Goal: Transaction & Acquisition: Purchase product/service

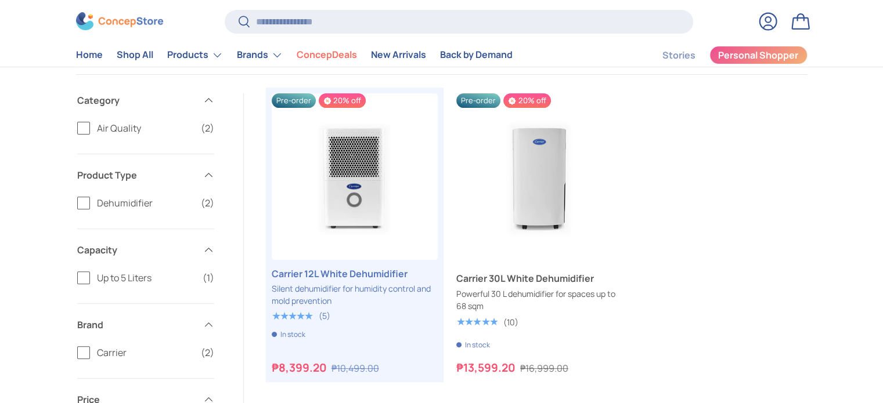
scroll to position [406, 0]
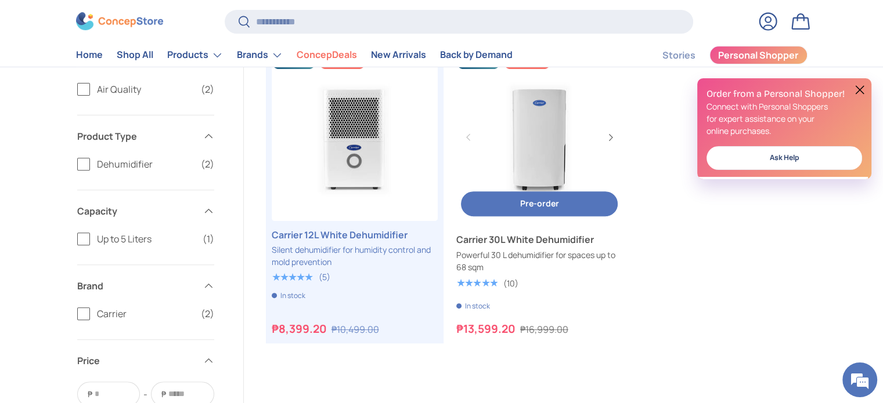
click at [536, 149] on link "Carrier 30L White Dehumidifier" at bounding box center [539, 138] width 166 height 166
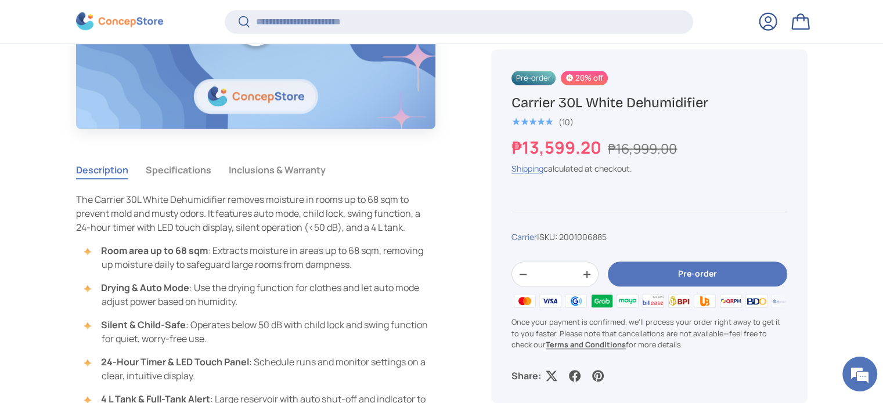
scroll to position [984, 0]
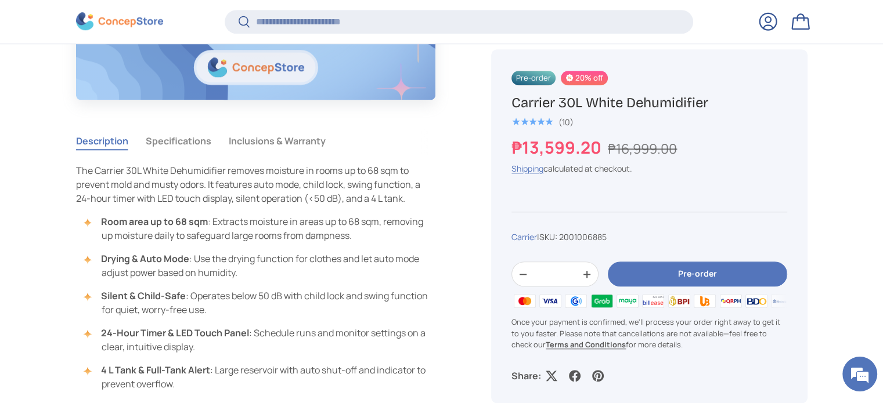
click at [286, 145] on button "Inclusions & Warranty" at bounding box center [277, 141] width 97 height 27
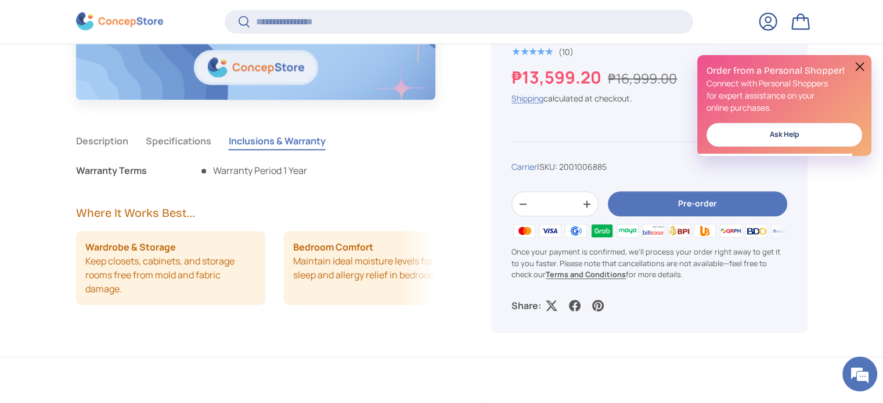
click at [201, 142] on button "Specifications" at bounding box center [179, 141] width 66 height 27
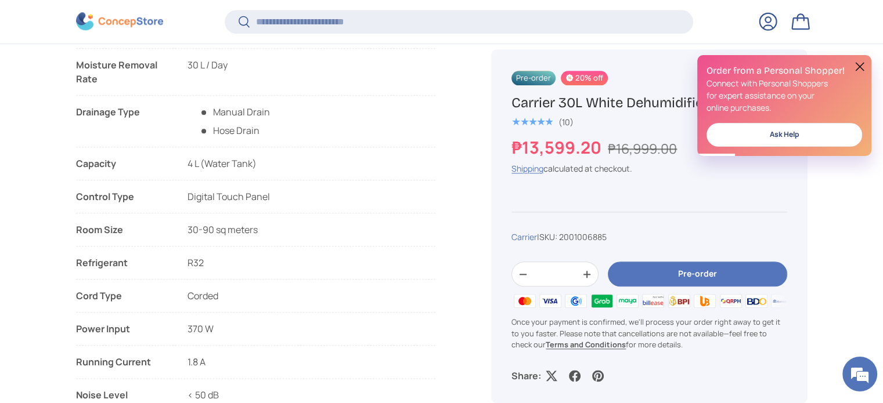
scroll to position [1333, 0]
